Goal: Information Seeking & Learning: Learn about a topic

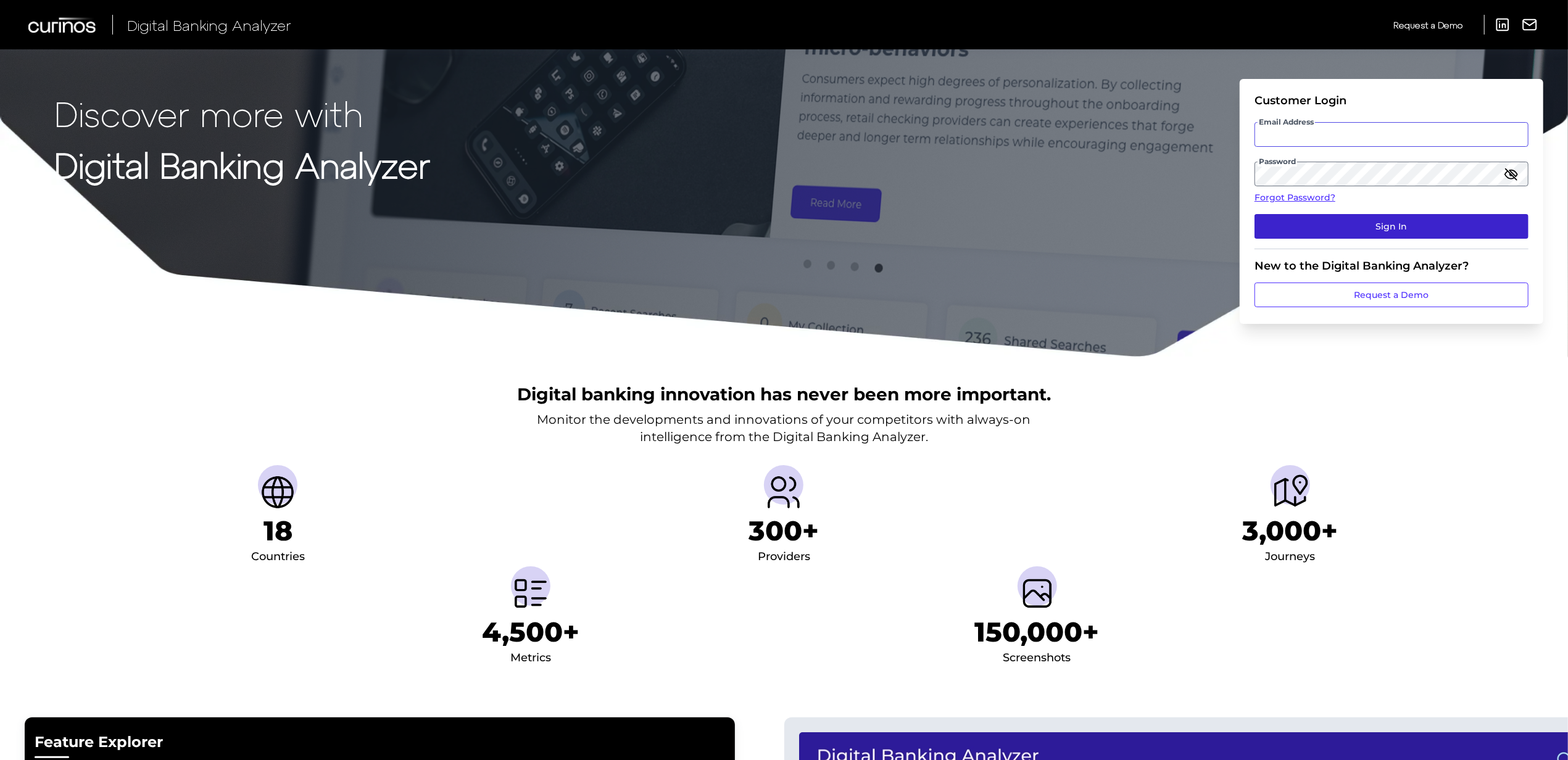
type input "[PERSON_NAME][EMAIL_ADDRESS][DOMAIN_NAME]"
click at [1496, 235] on button "Sign In" at bounding box center [1392, 227] width 274 height 25
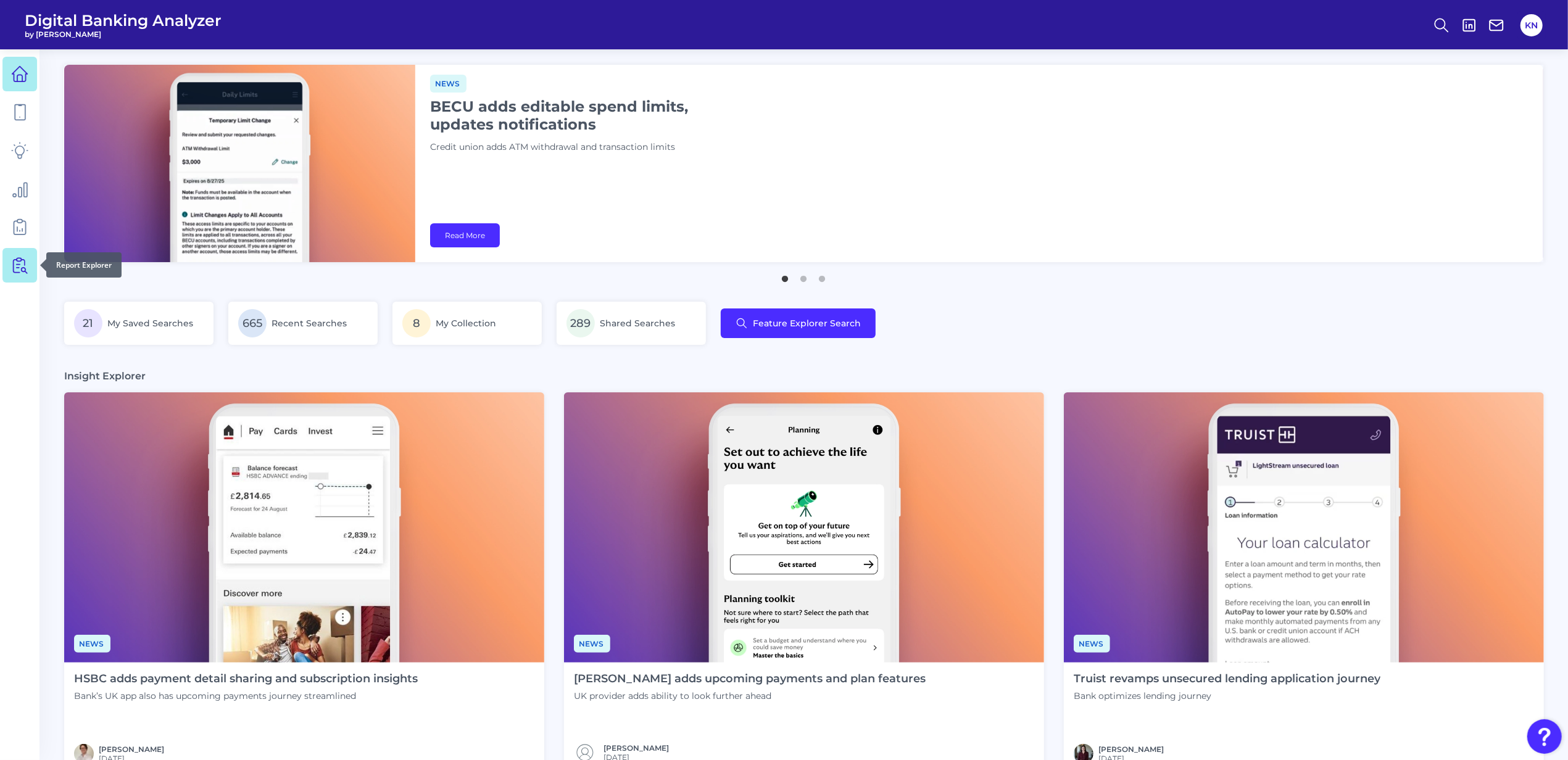
click at [11, 265] on icon at bounding box center [20, 265] width 17 height 17
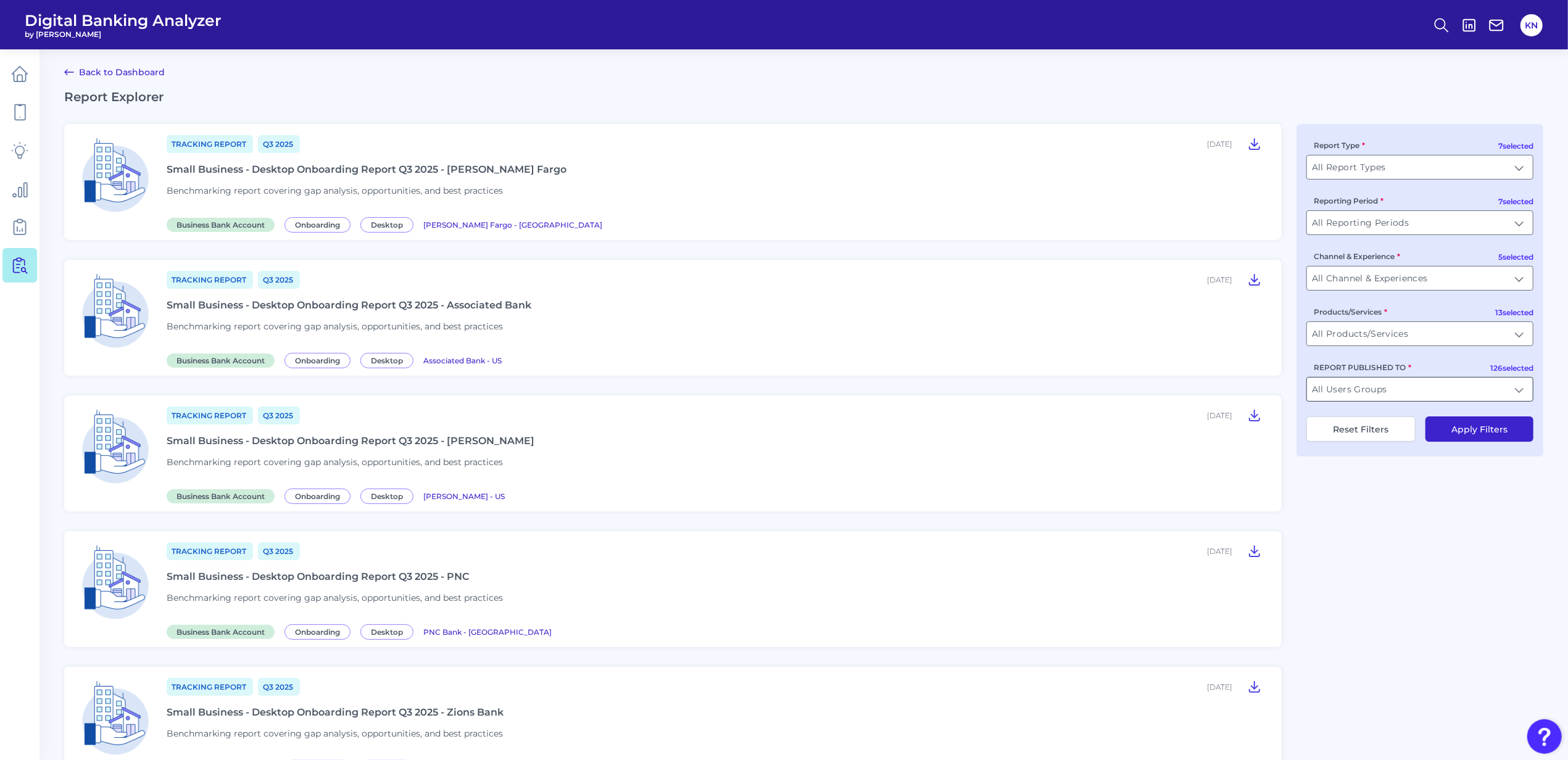
click at [1444, 400] on input "All Users Groups" at bounding box center [1420, 389] width 226 height 24
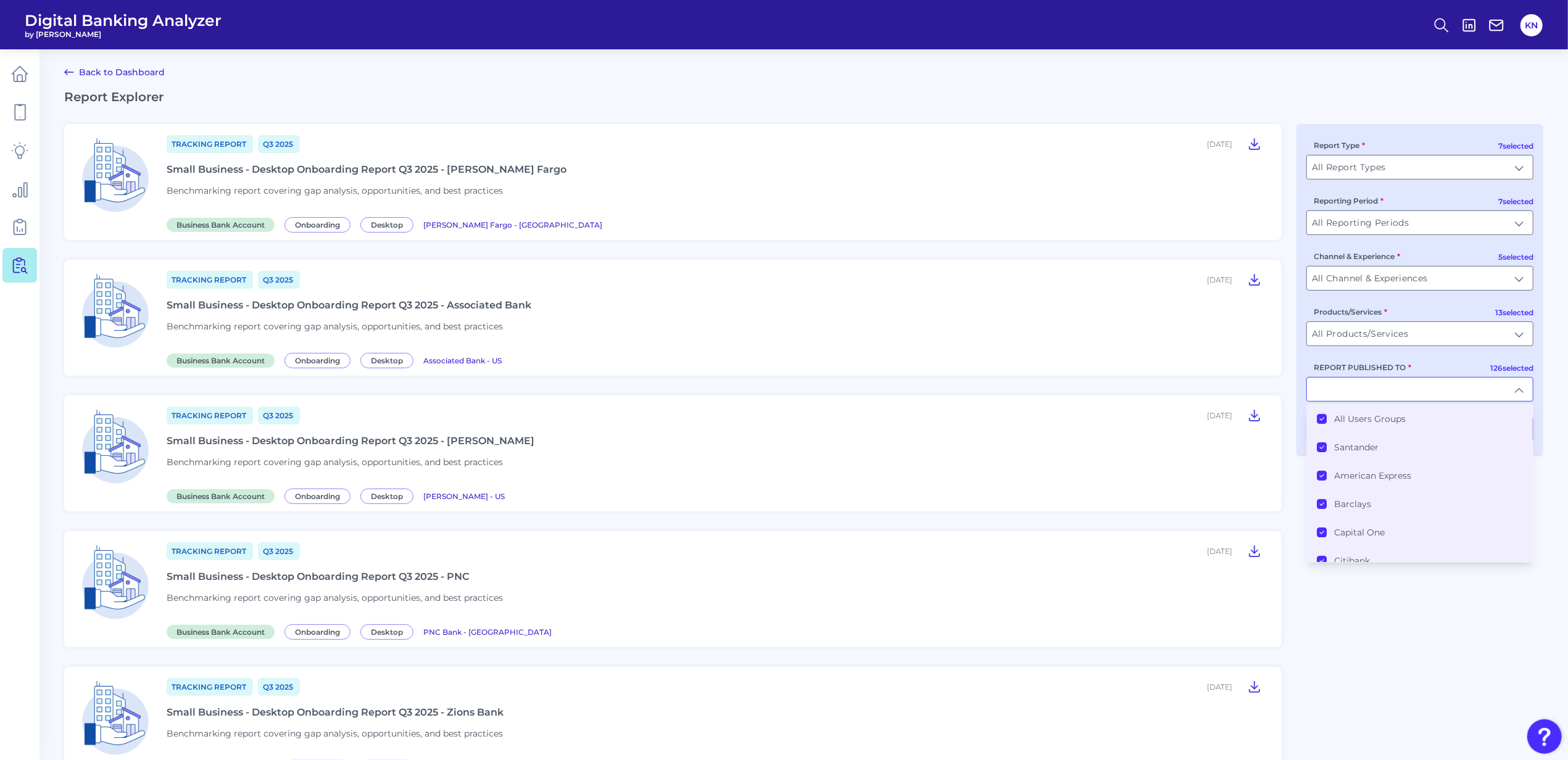
click at [1393, 423] on label "All Users Groups" at bounding box center [1370, 419] width 72 height 11
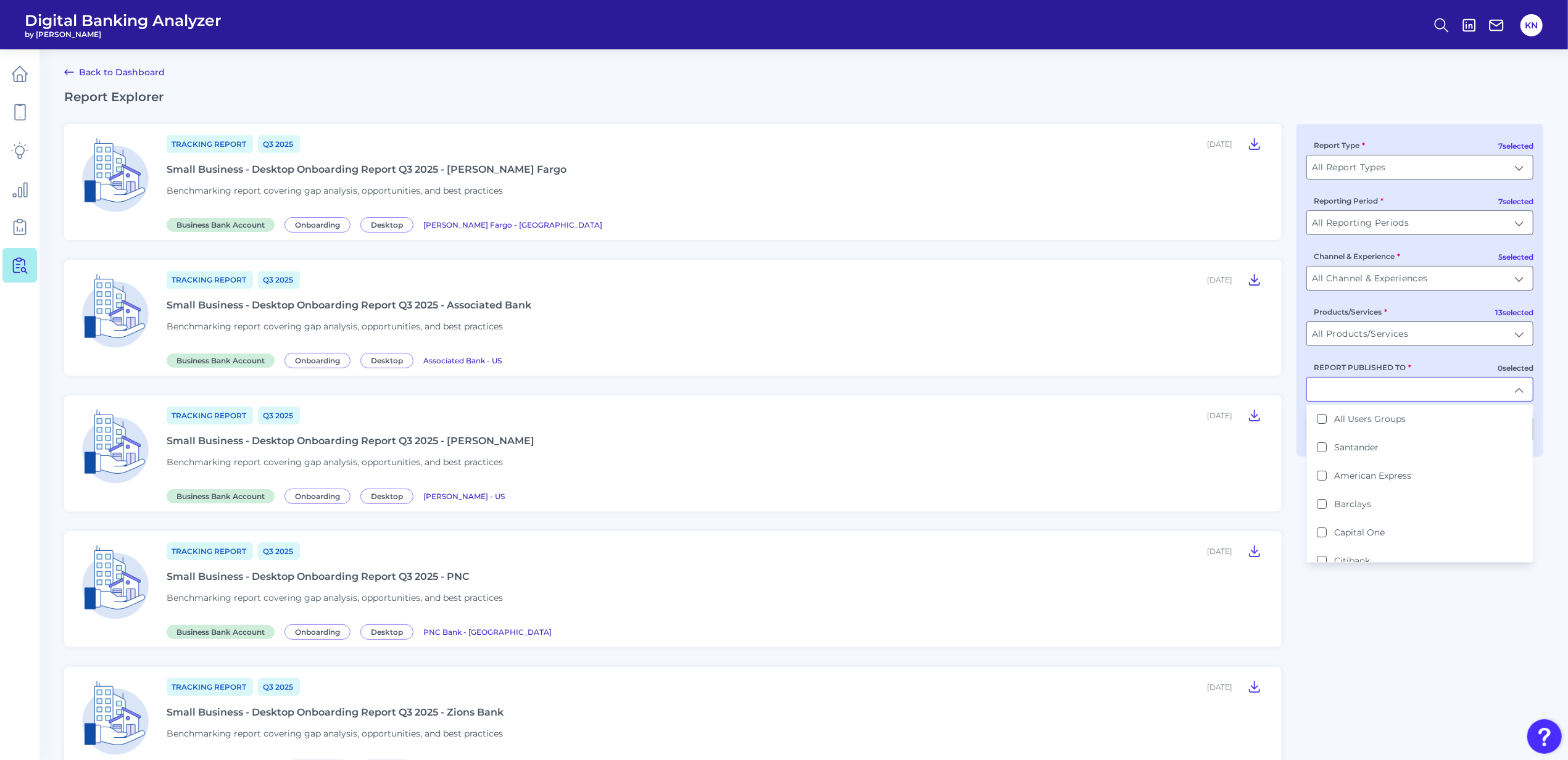
click at [1394, 396] on input "REPORT PUBLISHED TO" at bounding box center [1420, 389] width 226 height 24
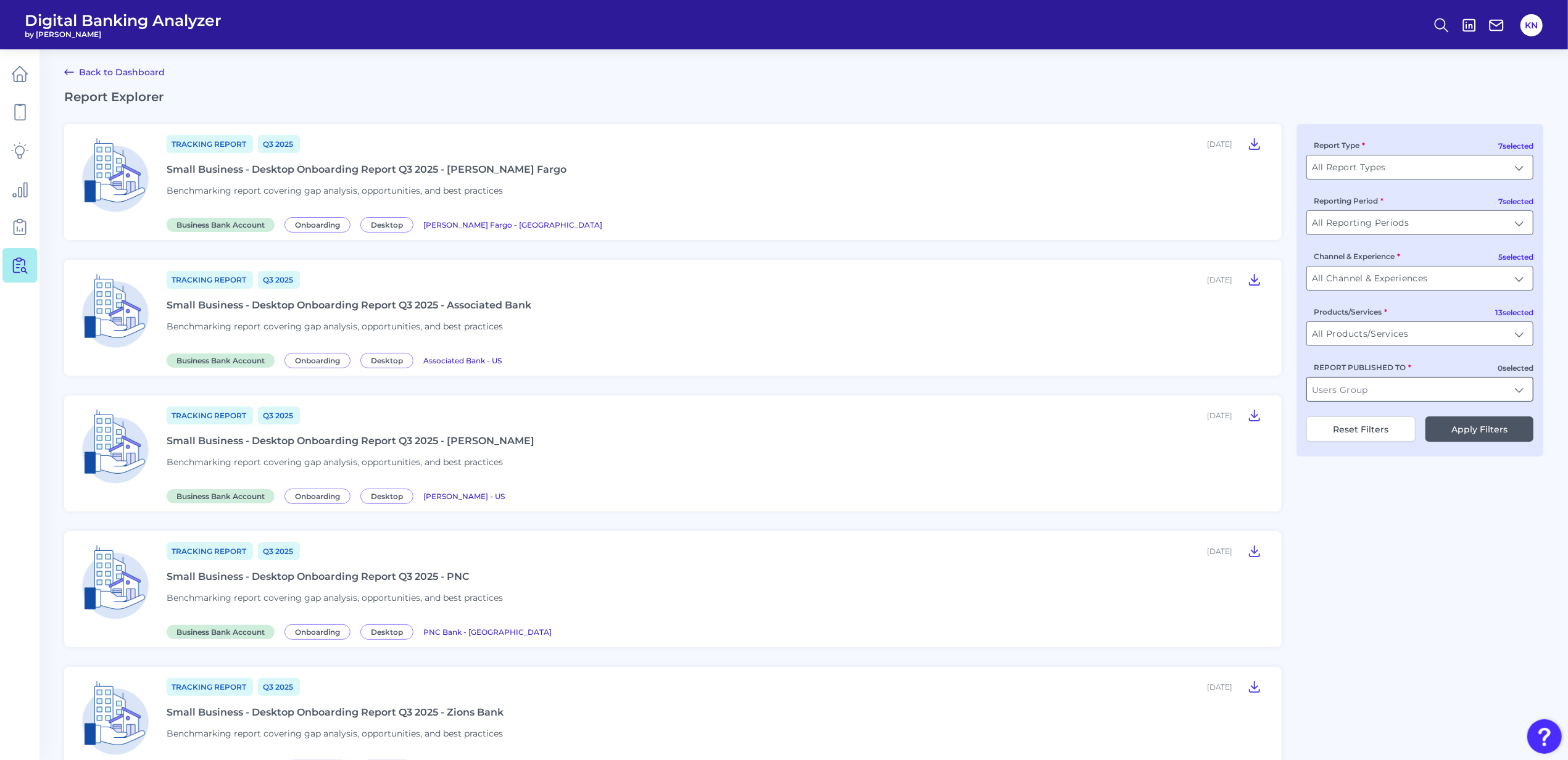
click at [1400, 395] on input "REPORT PUBLISHED TO" at bounding box center [1420, 389] width 226 height 24
click at [1334, 424] on b "HSBC" at bounding box center [1347, 419] width 25 height 11
type input "HSBC"
click at [1511, 442] on button "Apply Filters" at bounding box center [1479, 429] width 108 height 25
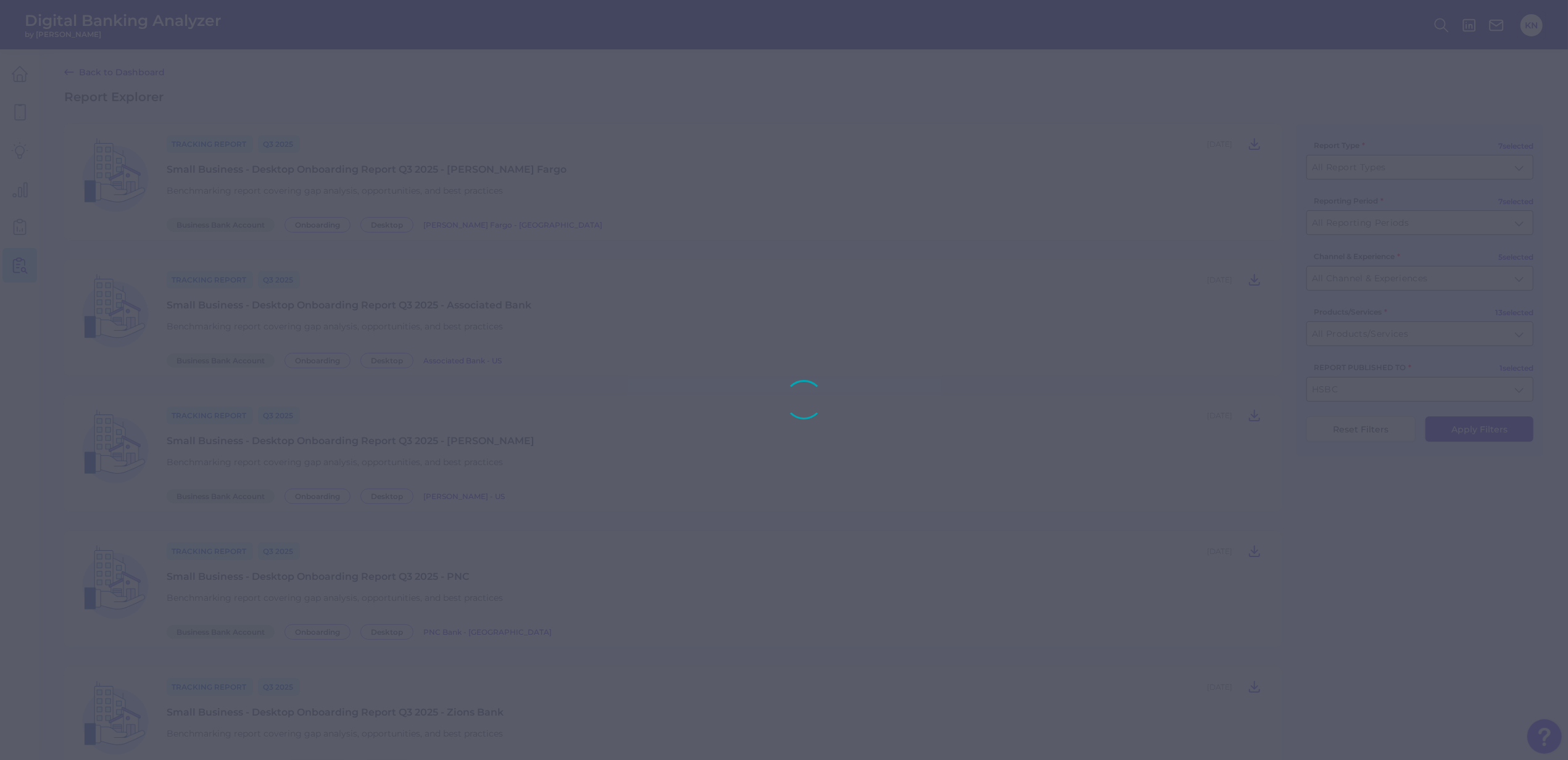
click at [1509, 435] on div at bounding box center [784, 380] width 1568 height 760
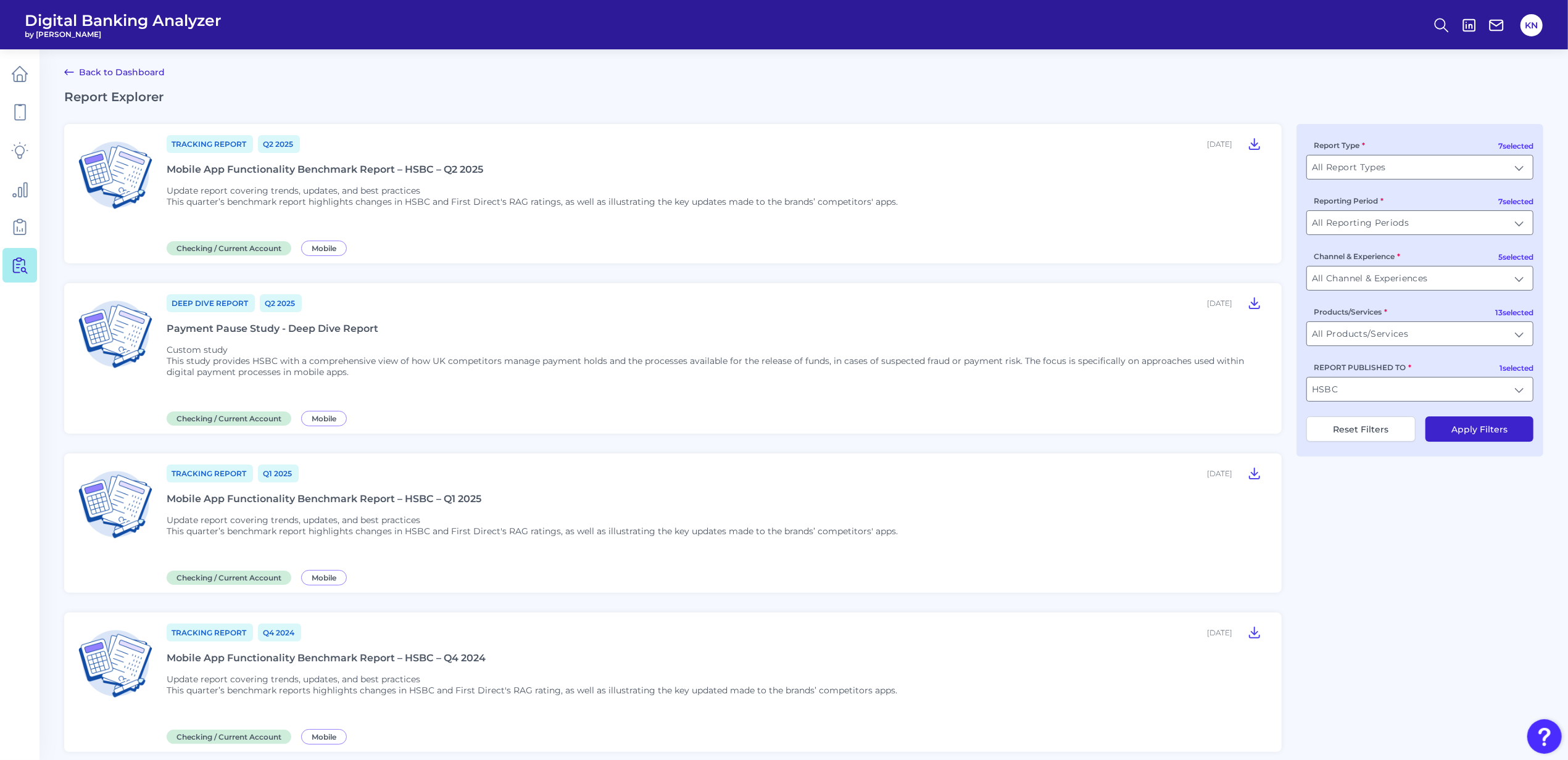
click at [544, 196] on p "This quarter’s benchmark report highlights changes in HSBC and First Direct's R…" at bounding box center [532, 201] width 731 height 11
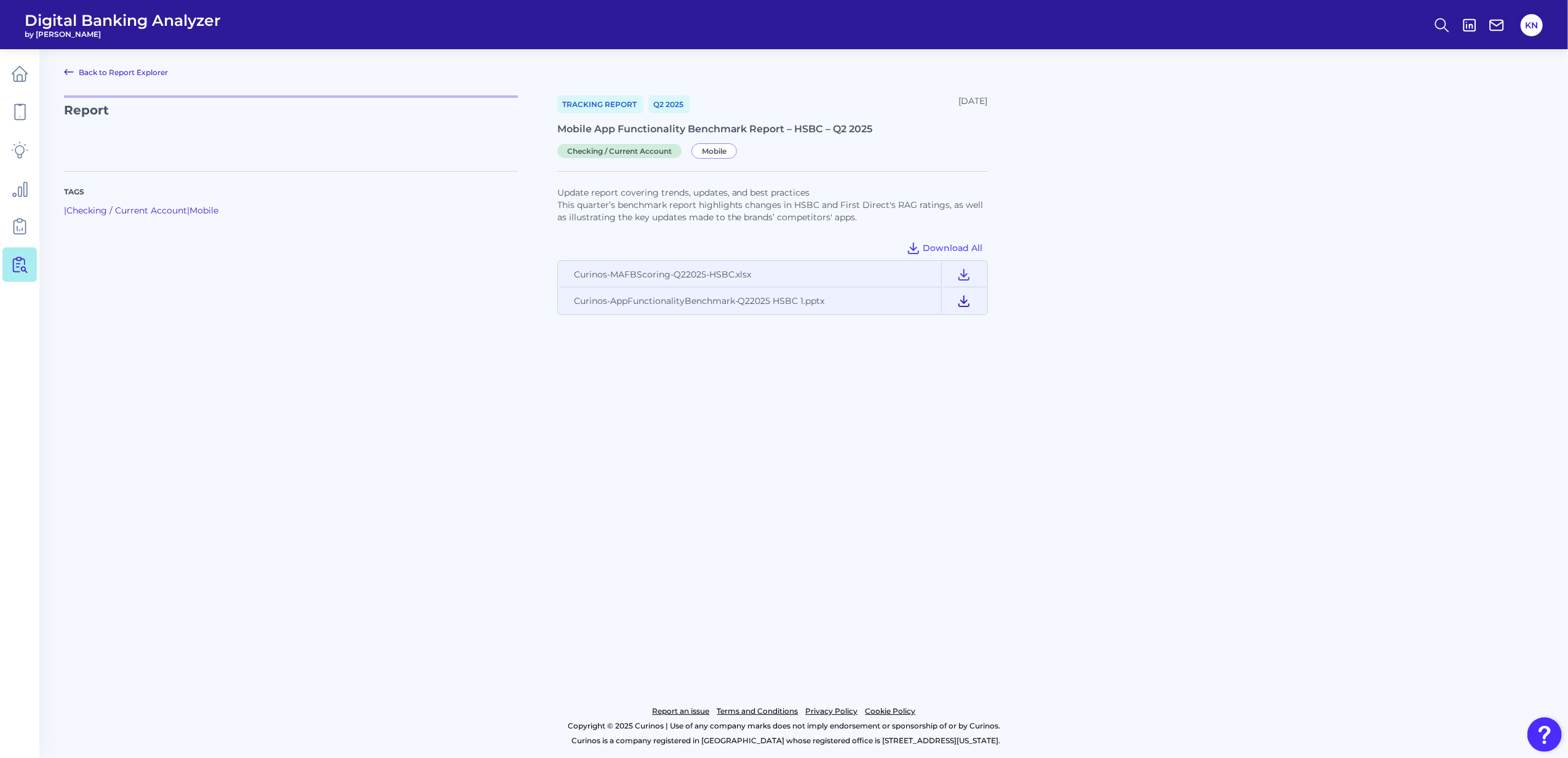
click at [963, 306] on icon at bounding box center [964, 301] width 15 height 15
